Goal: Navigation & Orientation: Find specific page/section

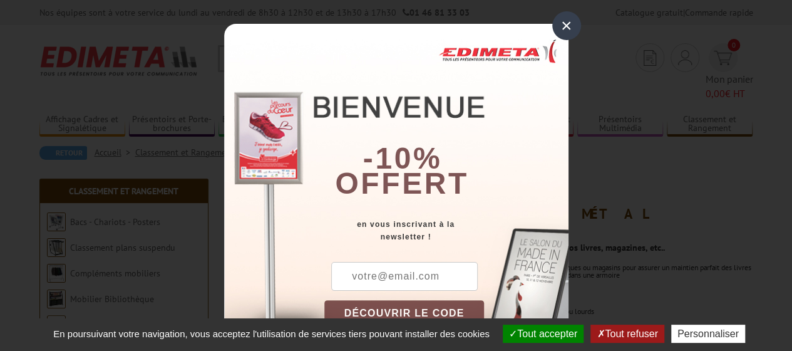
click at [561, 28] on div "×" at bounding box center [566, 25] width 29 height 29
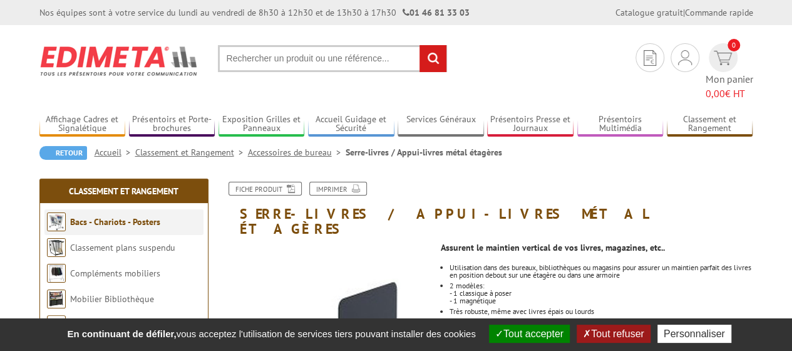
click at [101, 216] on link "Bacs - Chariots - Posters" at bounding box center [115, 221] width 90 height 11
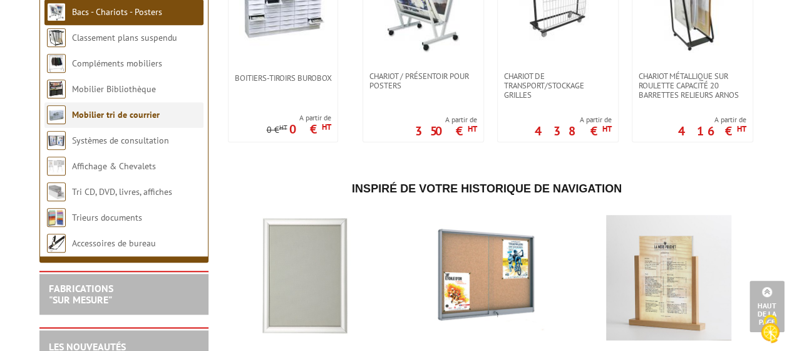
scroll to position [313, 0]
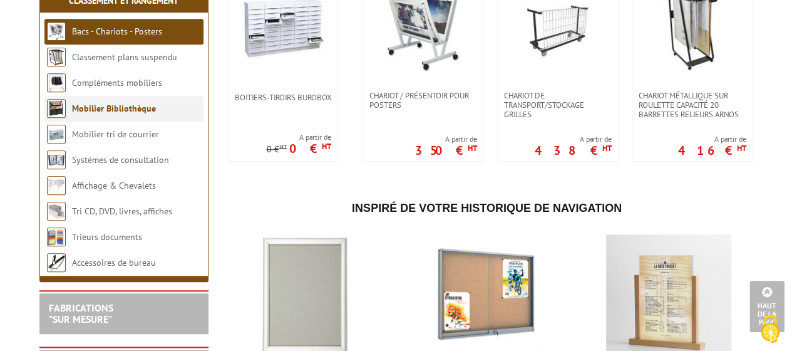
click at [98, 114] on link "Mobilier Bibliothèque" at bounding box center [114, 108] width 84 height 11
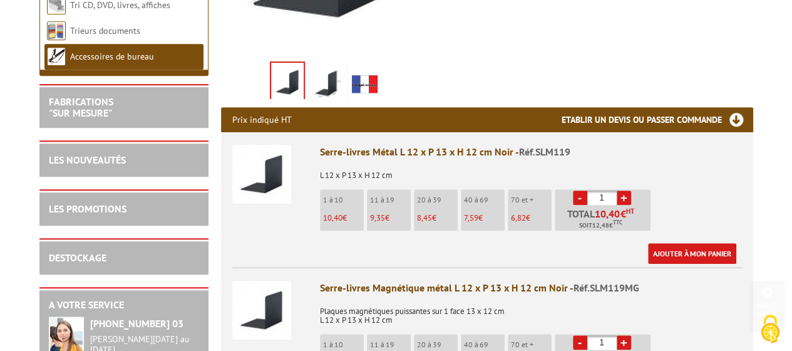
scroll to position [438, 0]
